Goal: Task Accomplishment & Management: Use online tool/utility

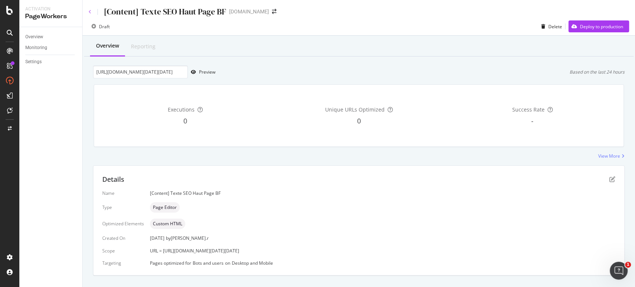
click at [90, 11] on icon at bounding box center [90, 12] width 3 height 4
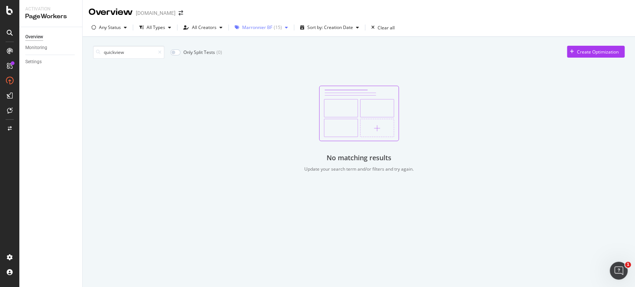
click at [265, 27] on div "Marronnier BF" at bounding box center [257, 27] width 30 height 4
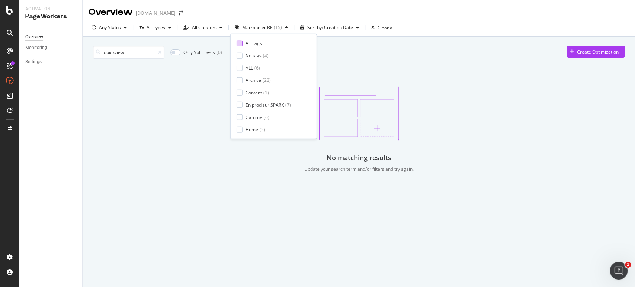
click at [242, 40] on div at bounding box center [240, 43] width 6 height 6
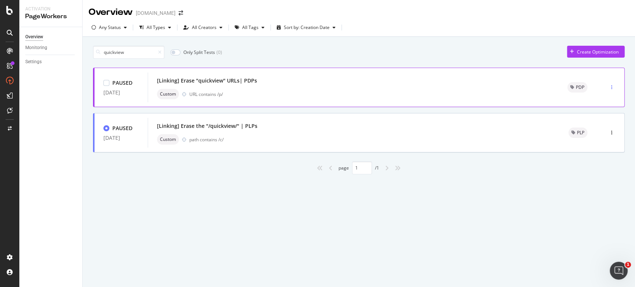
click at [614, 88] on div "button" at bounding box center [611, 87] width 7 height 4
click at [603, 105] on div "Activate" at bounding box center [598, 101] width 38 height 9
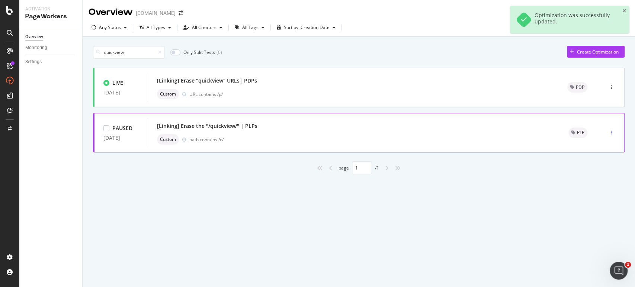
click at [613, 133] on div "button" at bounding box center [611, 133] width 7 height 4
click at [601, 148] on div "Activate" at bounding box center [602, 147] width 17 height 6
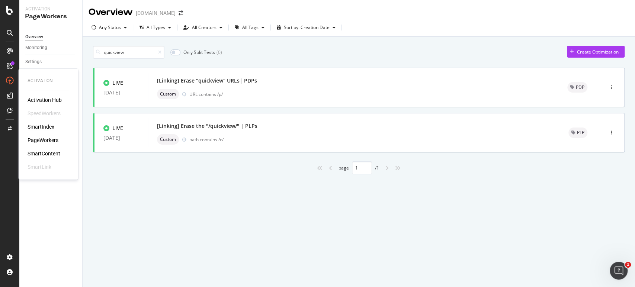
click at [46, 124] on div "SmartIndex" at bounding box center [41, 126] width 27 height 7
